Goal: Submit feedback/report problem

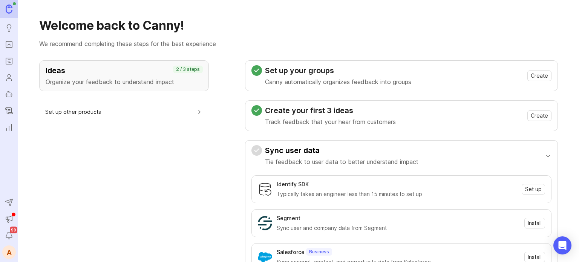
click at [8, 43] on icon "Portal" at bounding box center [9, 44] width 8 height 9
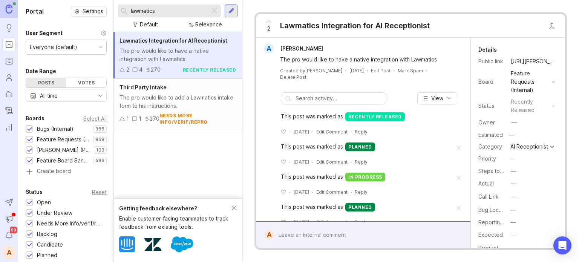
click at [213, 10] on div at bounding box center [214, 11] width 9 height 10
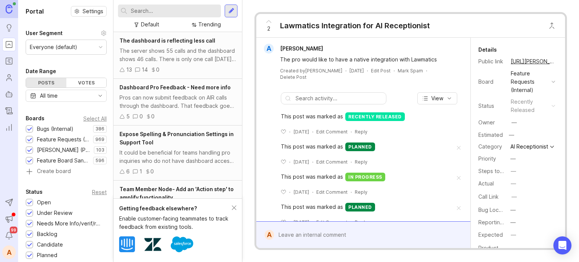
click at [177, 10] on input "text" at bounding box center [174, 11] width 87 height 8
click at [168, 54] on div "The server shows 55 calls and the dashboard shows 46 calls. There is only one c…" at bounding box center [178, 55] width 117 height 17
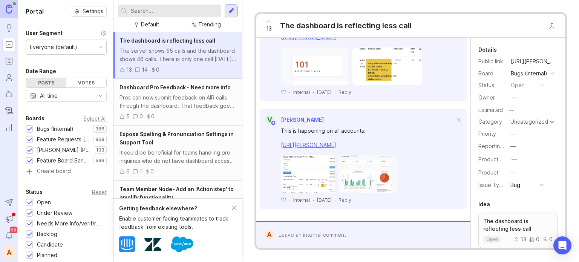
scroll to position [1958, 0]
click at [295, 235] on div at bounding box center [369, 235] width 190 height 14
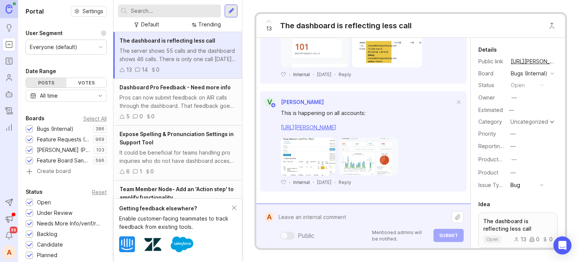
click at [294, 218] on textarea at bounding box center [363, 217] width 178 height 14
click at [307, 221] on textarea at bounding box center [363, 217] width 178 height 14
paste textarea "Law Offices of [PERSON_NAME]"
click at [397, 219] on textarea "Law Offices of [PERSON_NAME] advised the following """ at bounding box center [363, 217] width 178 height 14
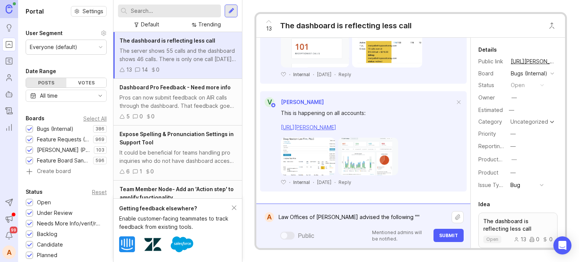
paste textarea "if the report isn’t correct, then we can’t trust that we’re being charged accur…"
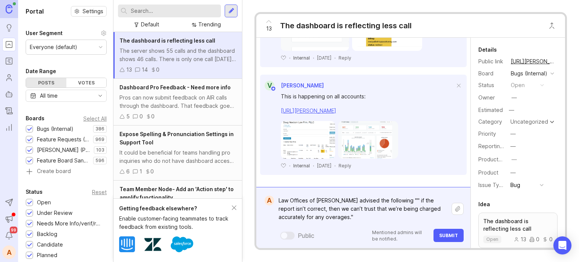
click at [399, 201] on textarea "Law Offices of [PERSON_NAME] advised the following "" if the report isn’t corre…" at bounding box center [363, 208] width 178 height 31
click at [345, 220] on textarea "Law Offices of [PERSON_NAME] advised the following "if the report isn’t correct…" at bounding box center [363, 208] width 178 height 31
click at [380, 200] on textarea "Law Offices of [PERSON_NAME] advised the following "if the report isn’t correct…" at bounding box center [363, 208] width 178 height 31
click at [0, 0] on lt-span "Ignore" at bounding box center [0, 0] width 0 height 0
click at [340, 219] on textarea "Law Offices of [PERSON_NAME] advised the following "if the report isn’t correct…" at bounding box center [363, 208] width 178 height 31
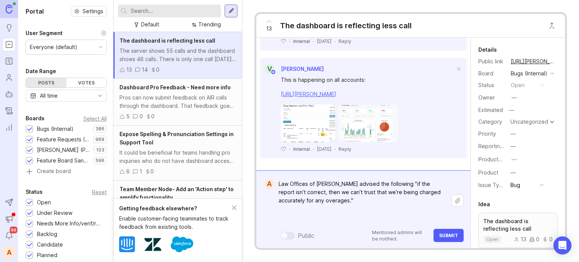
type textarea "Law Offices of [PERSON_NAME] advised the following "if the report isn’t correct…"
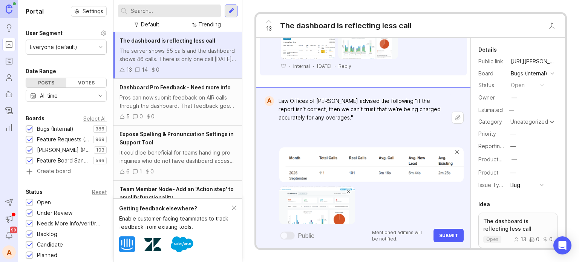
click at [448, 233] on span "Submit" at bounding box center [448, 236] width 19 height 6
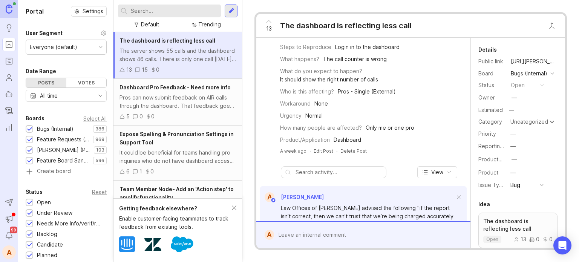
scroll to position [0, 0]
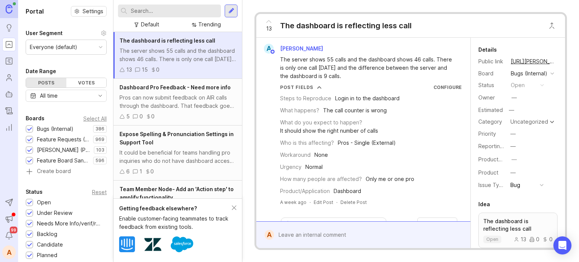
click at [267, 23] on icon at bounding box center [268, 21] width 9 height 9
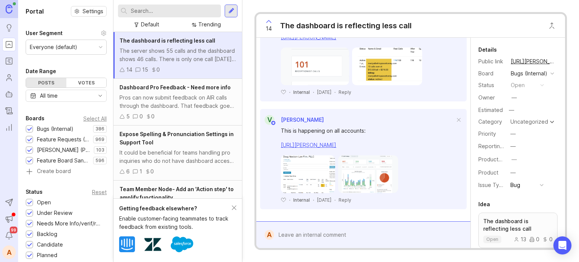
scroll to position [2104, 0]
click at [394, 233] on div at bounding box center [369, 235] width 190 height 14
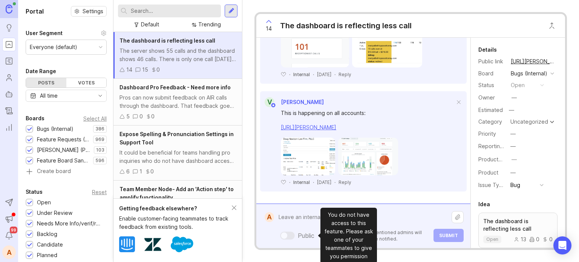
click at [289, 236] on div at bounding box center [287, 236] width 15 height 8
click at [284, 235] on div at bounding box center [284, 235] width 6 height 6
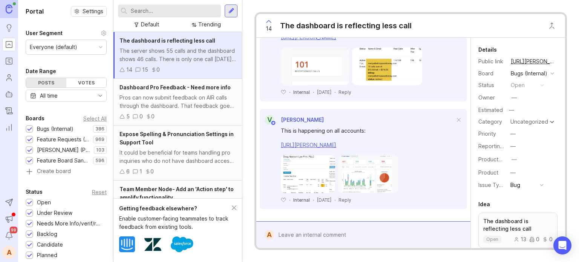
click at [280, 248] on div "14 The dashboard is reflecting less call A [PERSON_NAME] The server shows 55 ca…" at bounding box center [411, 131] width 313 height 238
